Goal: Find specific page/section: Find specific page/section

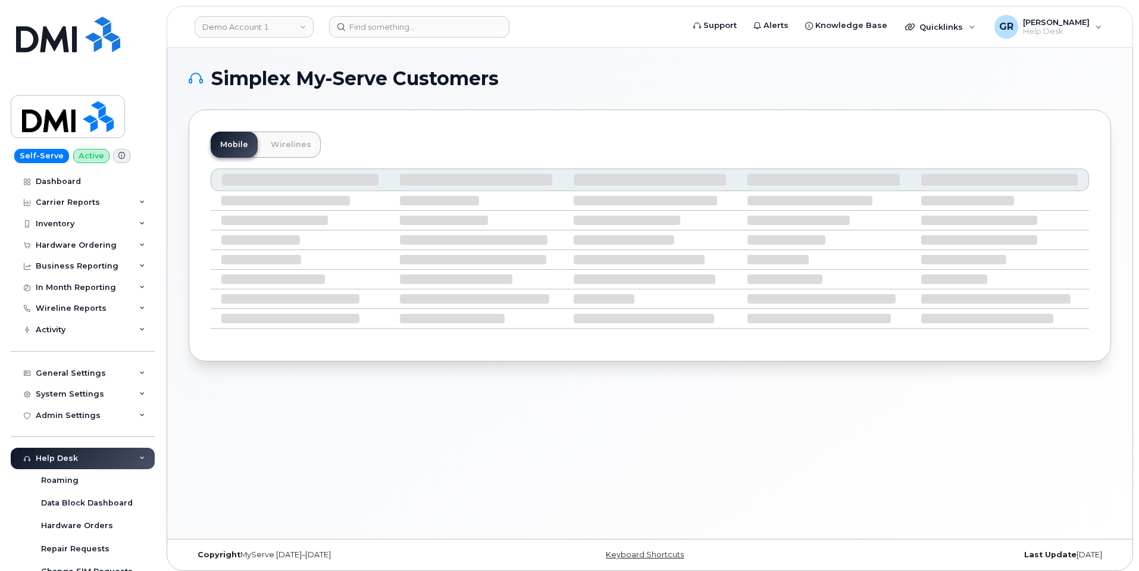
click at [391, 6] on header "Demo Account 1 Support Alerts Knowledge Base Quicklinks Suspend / Cancel Device…" at bounding box center [650, 27] width 967 height 42
click at [392, 20] on input at bounding box center [419, 26] width 180 height 21
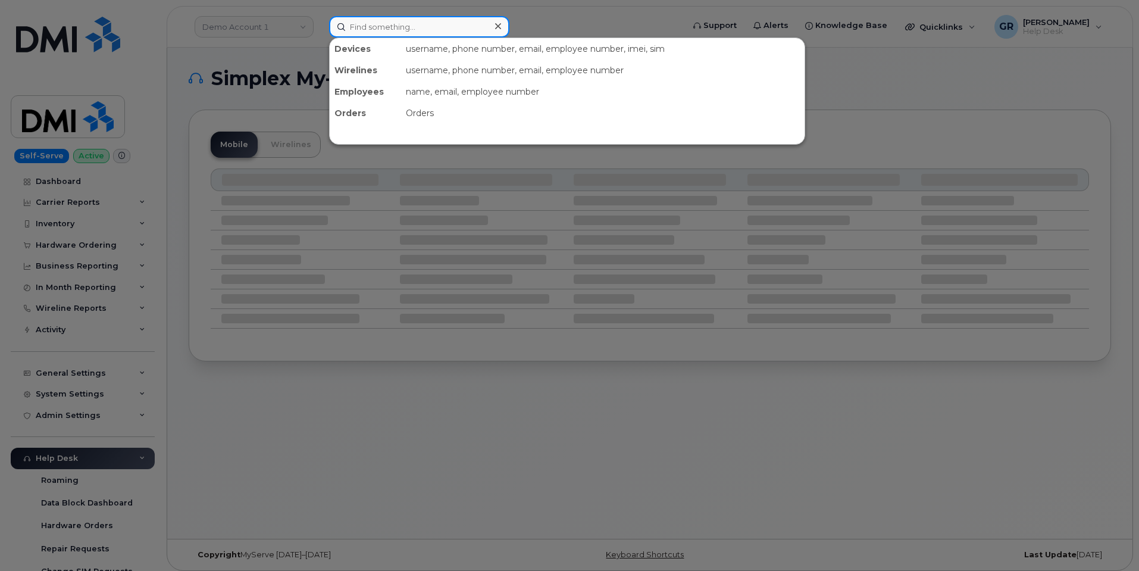
paste input "2197417452"
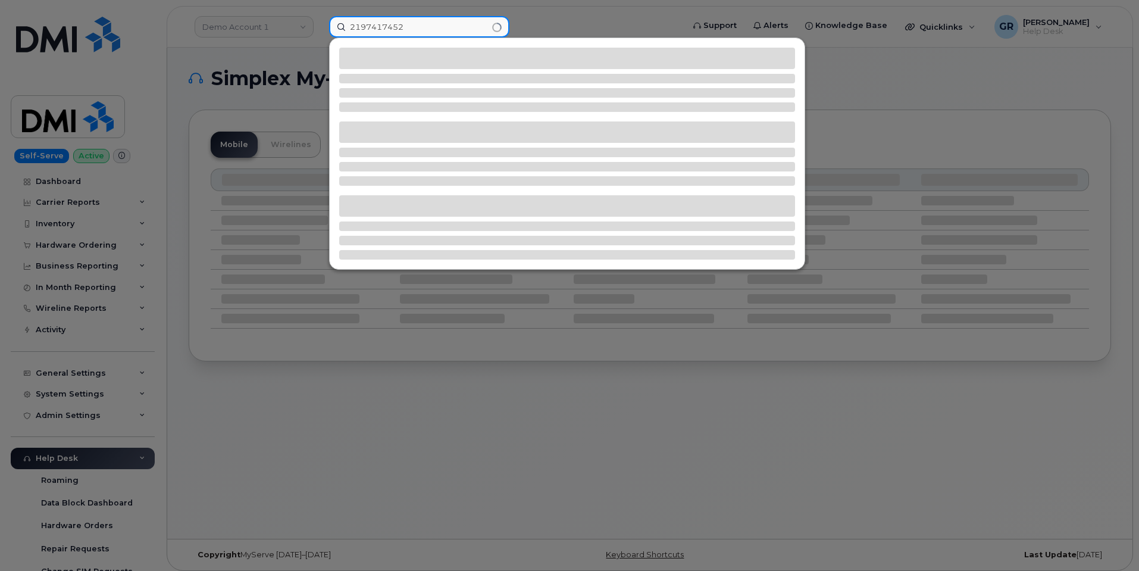
type input "2197417452"
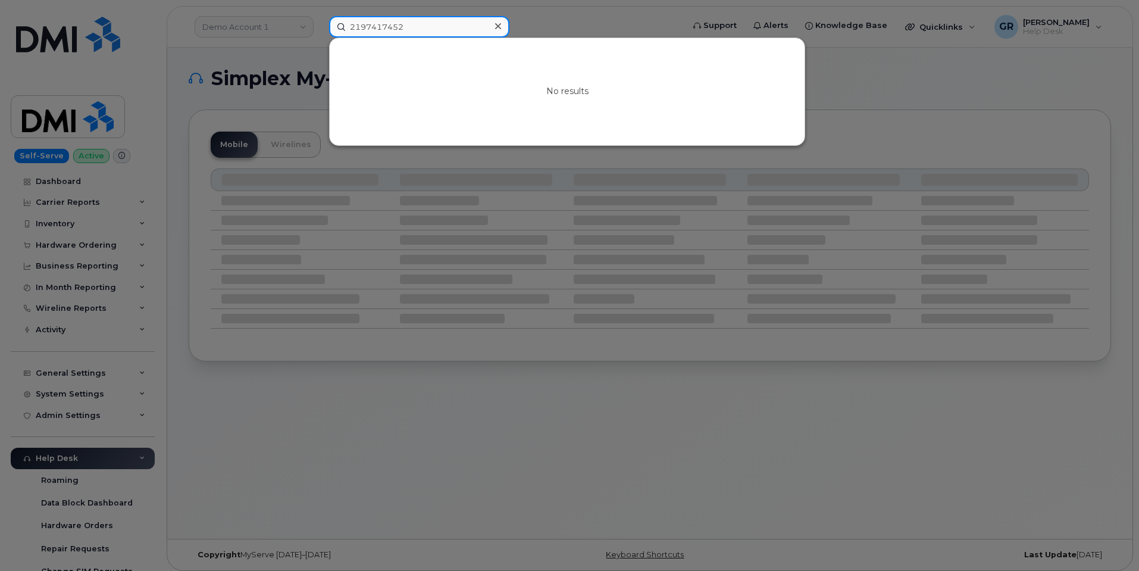
click at [441, 26] on input "2197417452" at bounding box center [419, 26] width 180 height 21
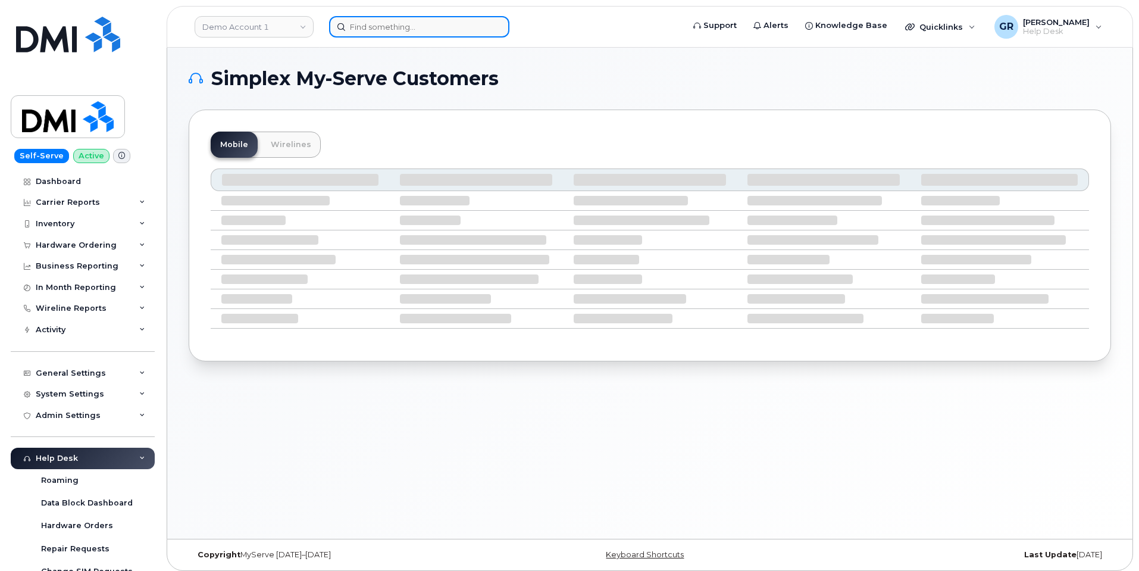
click at [383, 26] on input at bounding box center [419, 26] width 180 height 21
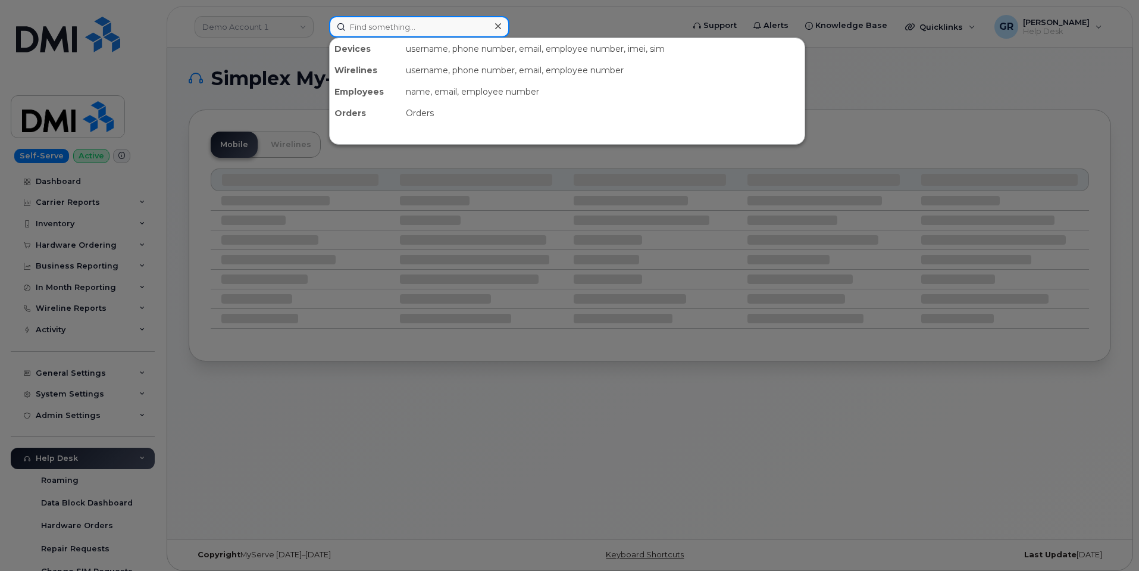
paste input "357981366342020"
type input "357981366342020"
